Goal: Task Accomplishment & Management: Complete application form

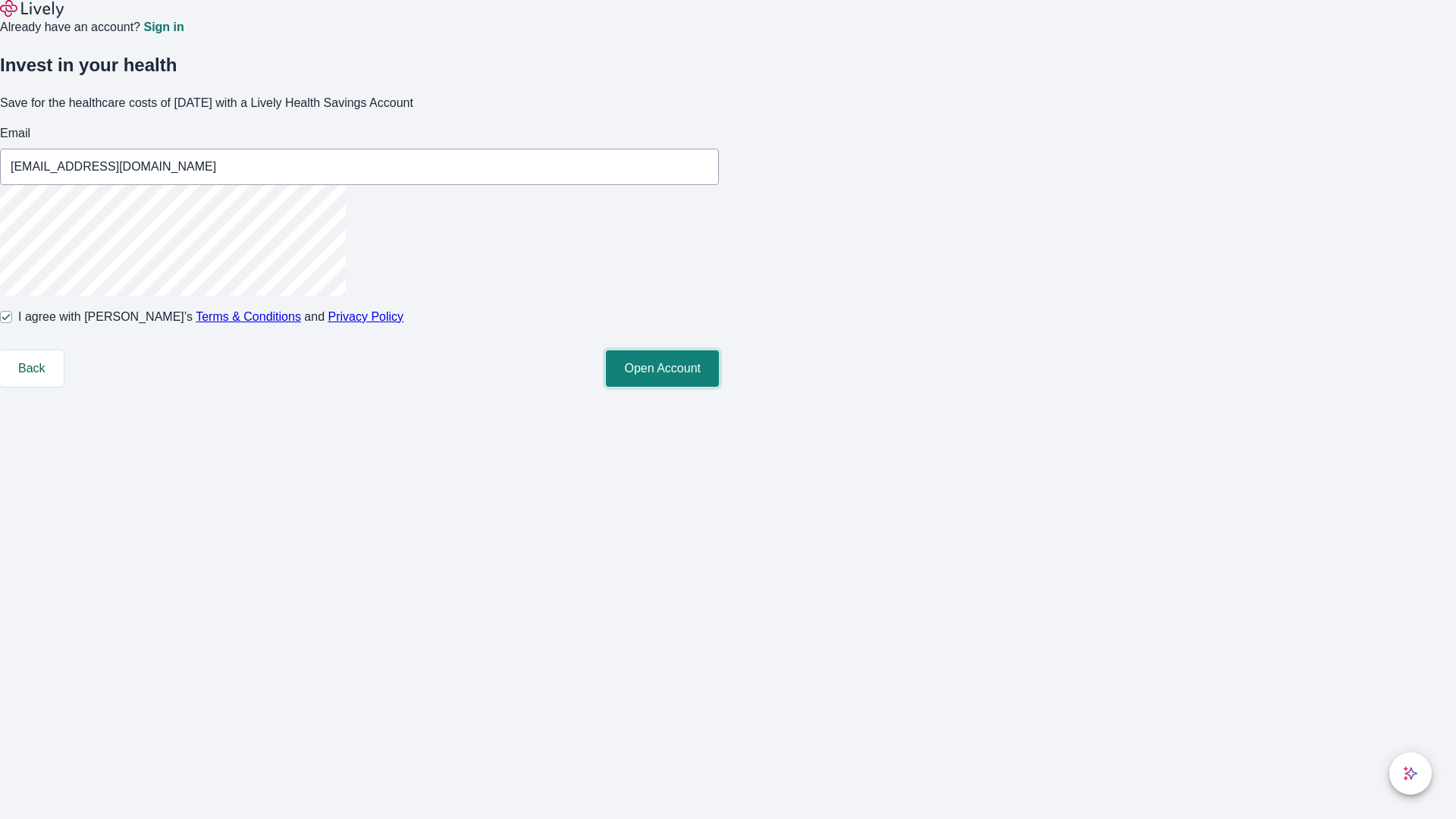
click at [719, 387] on button "Open Account" at bounding box center [662, 368] width 113 height 36
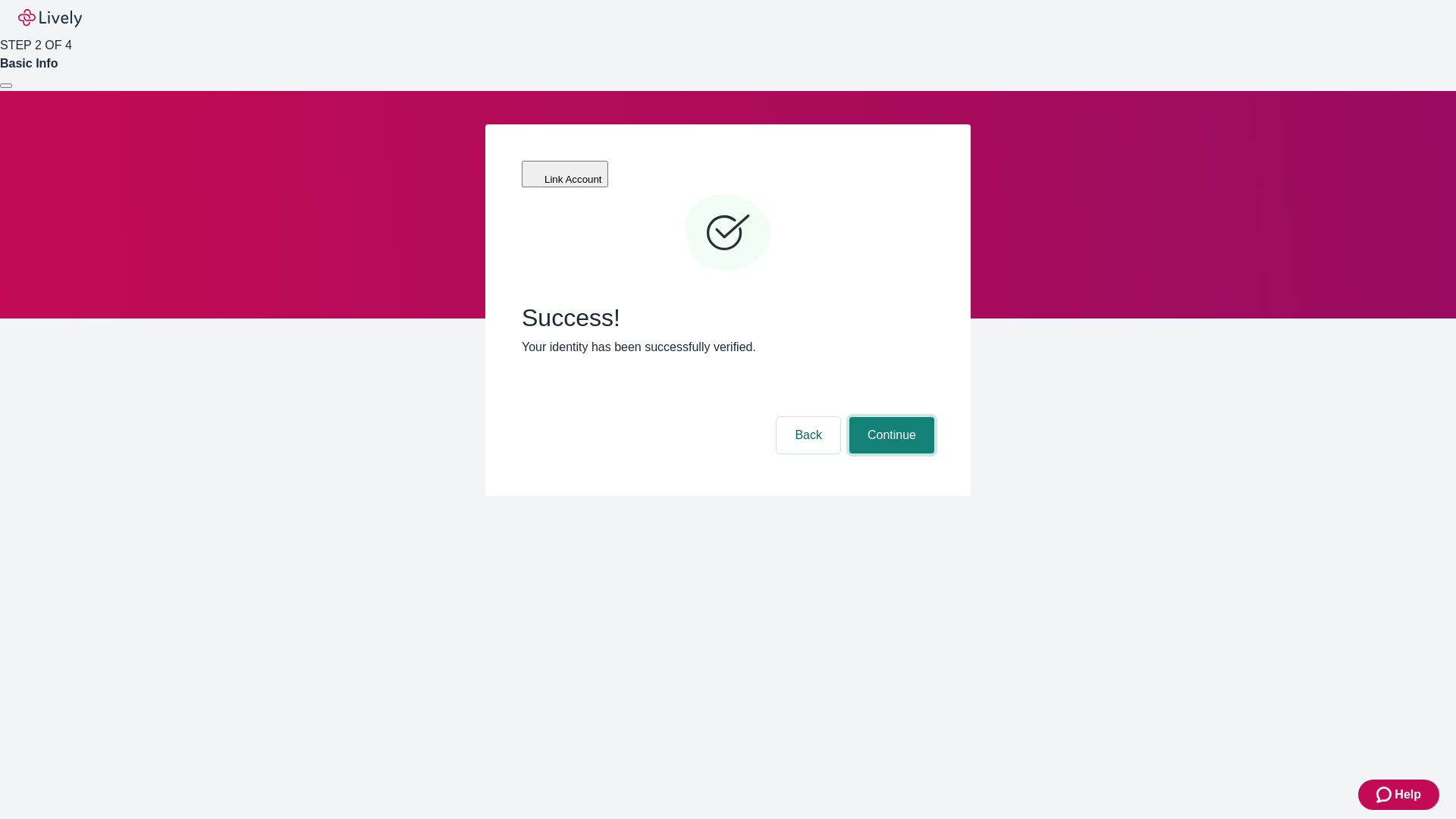
click at [889, 418] on button "Continue" at bounding box center [891, 436] width 84 height 36
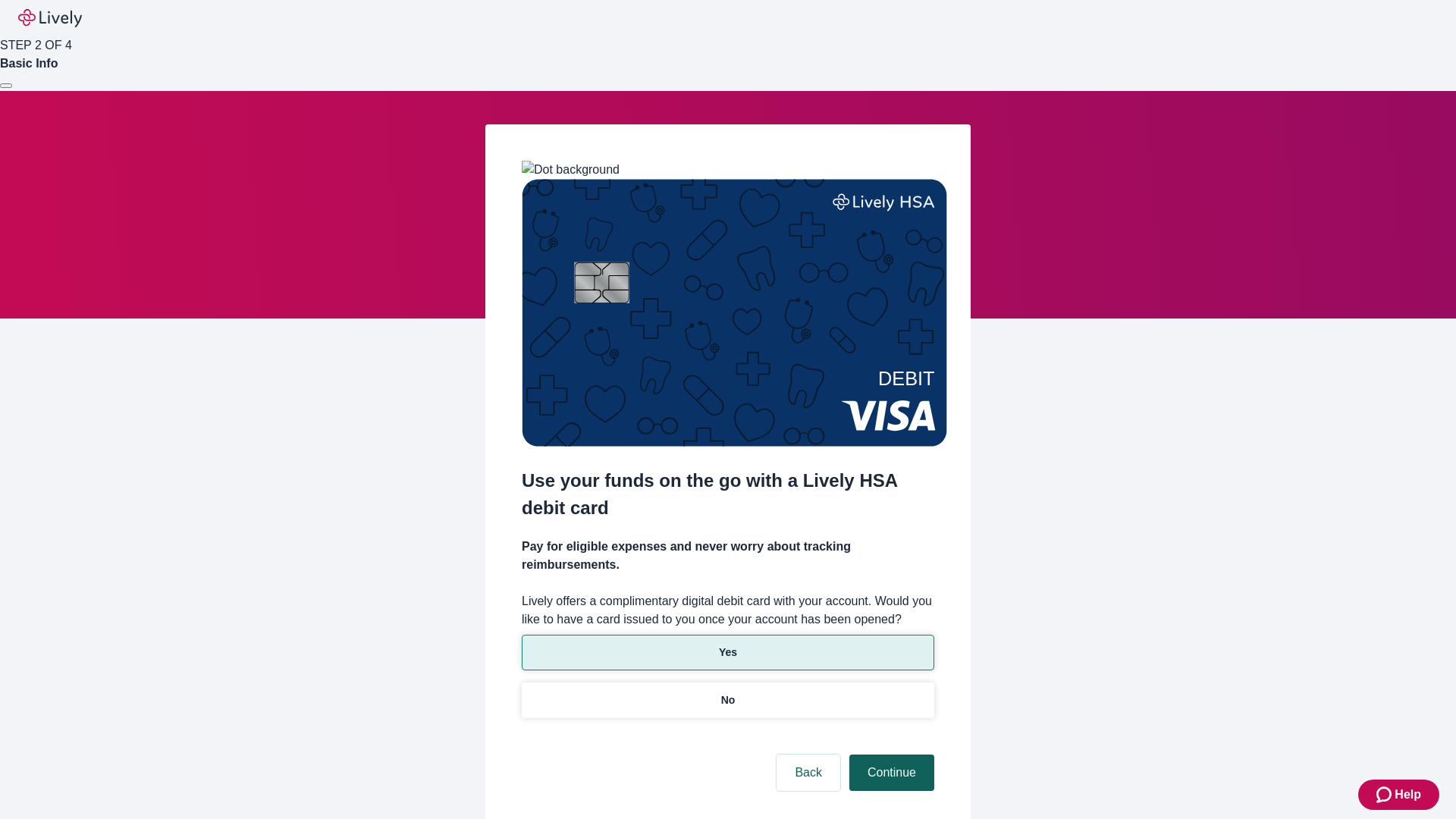
click at [727, 644] on p "Yes" at bounding box center [728, 652] width 18 height 16
click at [889, 754] on button "Continue" at bounding box center [891, 772] width 84 height 36
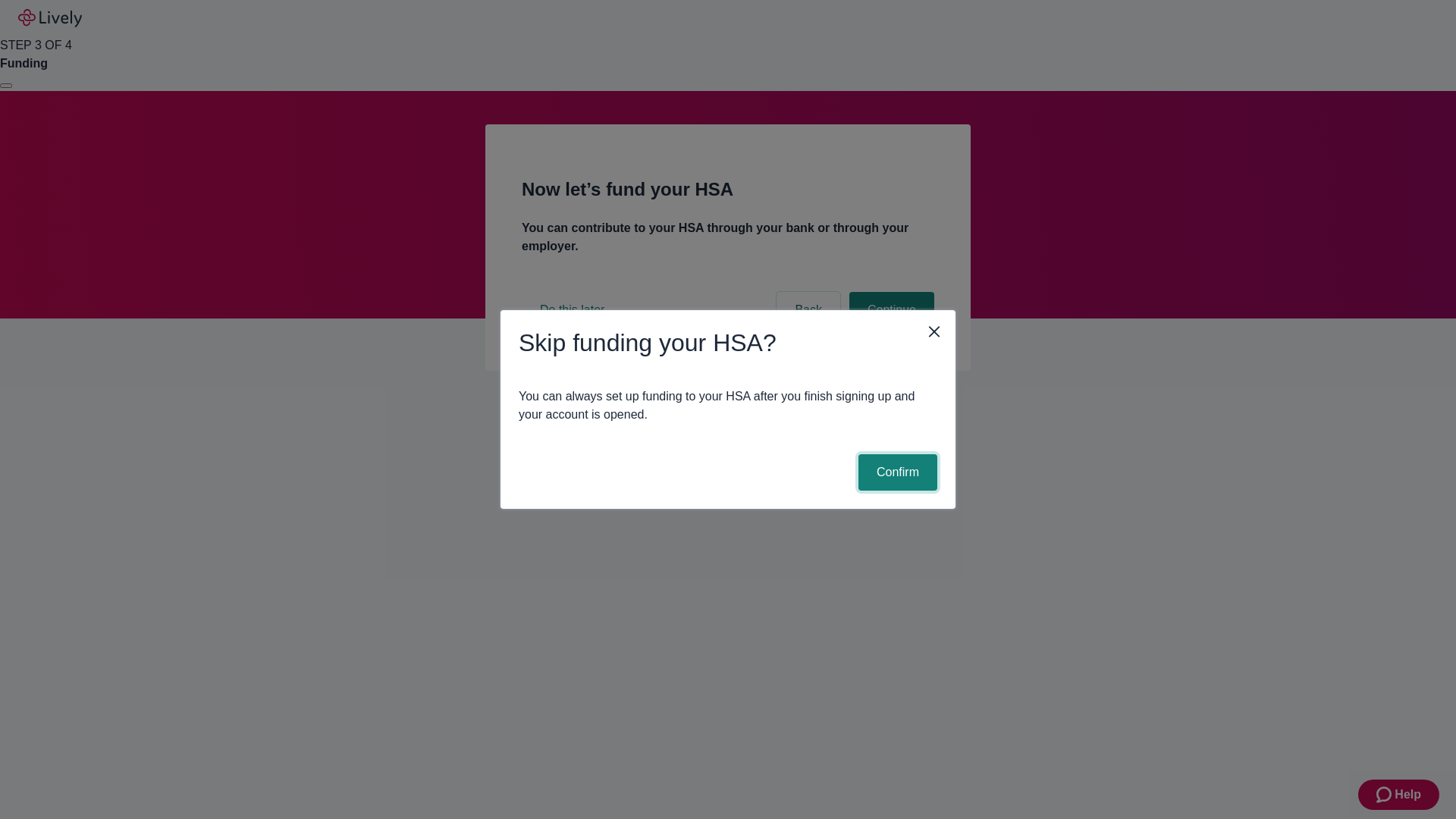
click at [896, 473] on button "Confirm" at bounding box center [898, 473] width 79 height 36
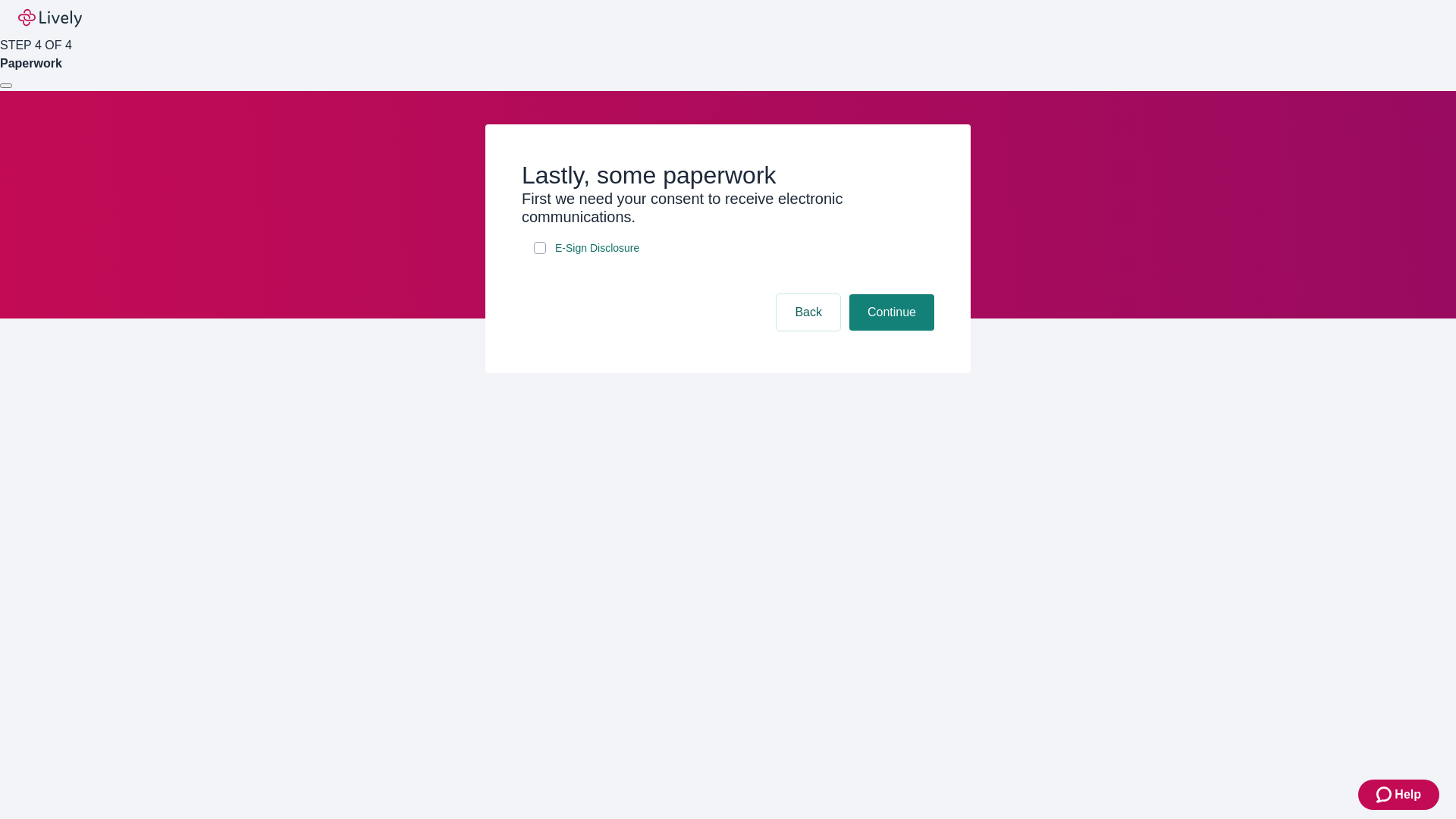
click at [540, 254] on input "E-Sign Disclosure" at bounding box center [540, 248] width 12 height 12
checkbox input "true"
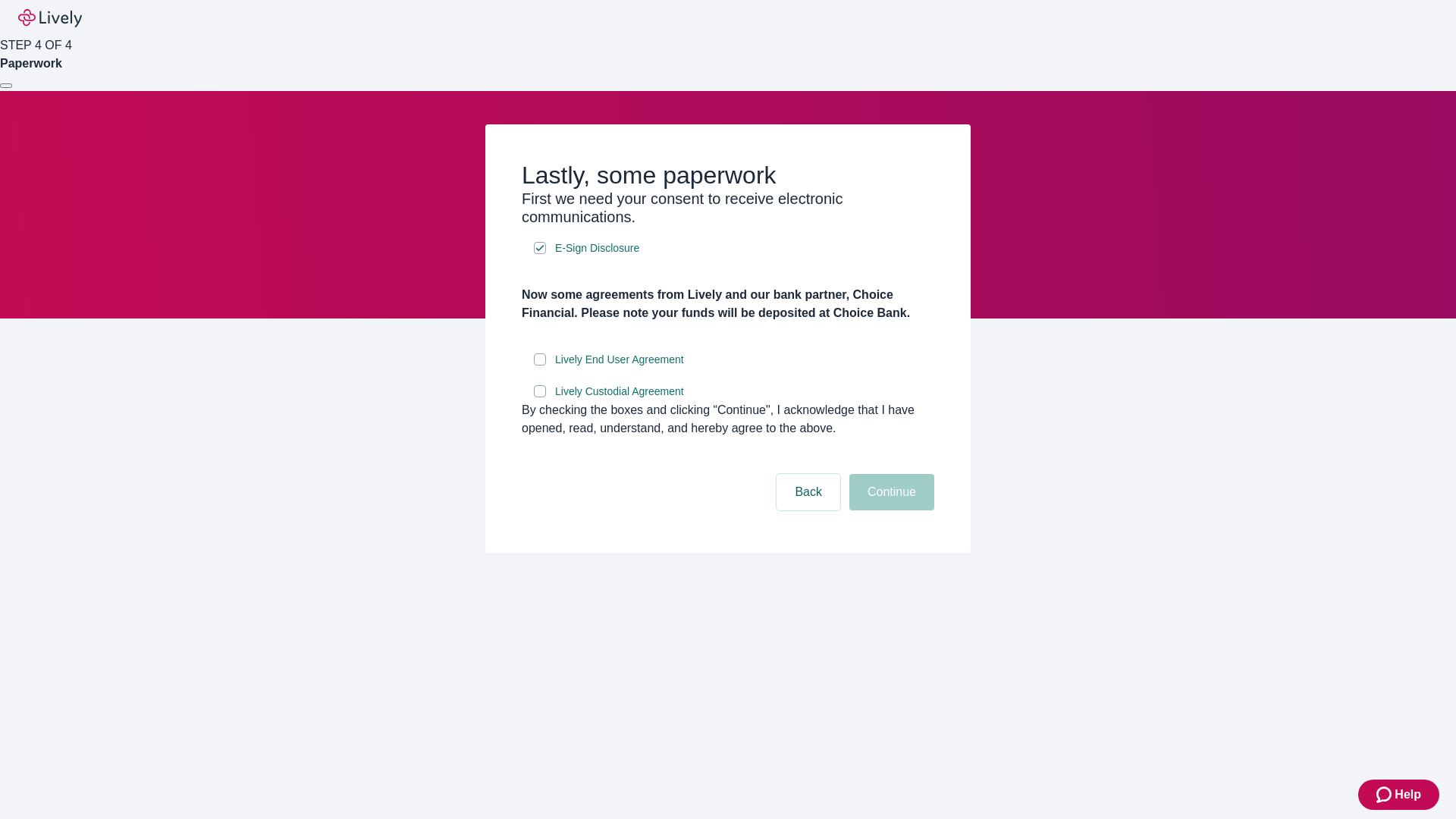
click at [540, 365] on input "Lively End User Agreement" at bounding box center [540, 359] width 12 height 12
checkbox input "true"
click at [540, 398] on input "Lively Custodial Agreement" at bounding box center [540, 391] width 12 height 12
checkbox input "true"
click at [889, 511] on button "Continue" at bounding box center [891, 492] width 84 height 36
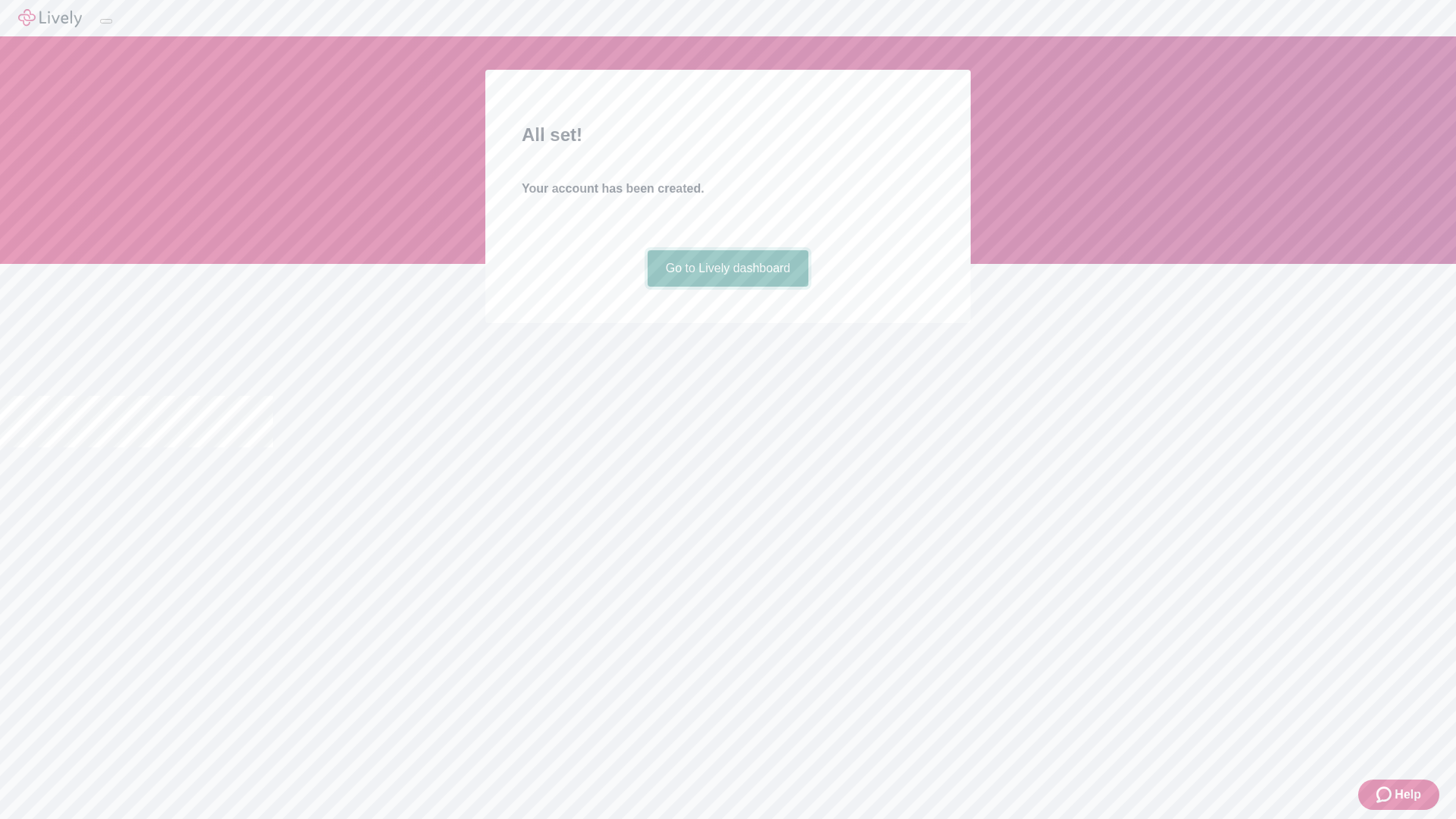
click at [727, 287] on link "Go to Lively dashboard" at bounding box center [728, 269] width 161 height 36
